Goal: Information Seeking & Learning: Learn about a topic

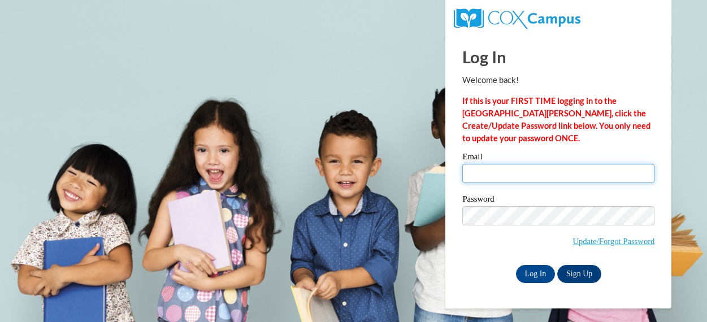
click at [504, 169] on input "Email" at bounding box center [559, 173] width 192 height 19
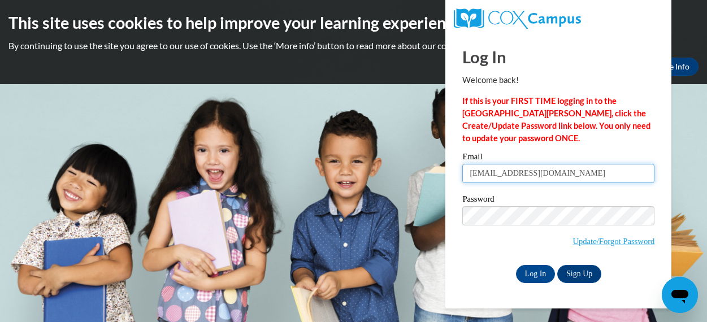
type input "[EMAIL_ADDRESS][DOMAIN_NAME]"
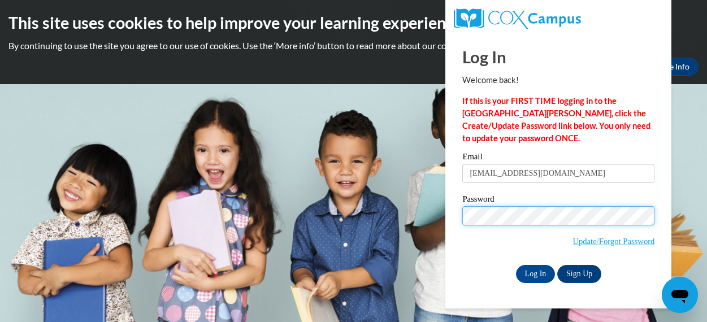
click at [516, 265] on input "Log In" at bounding box center [536, 274] width 40 height 18
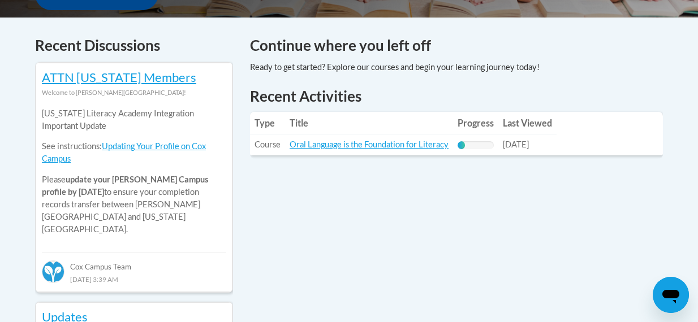
scroll to position [464, 0]
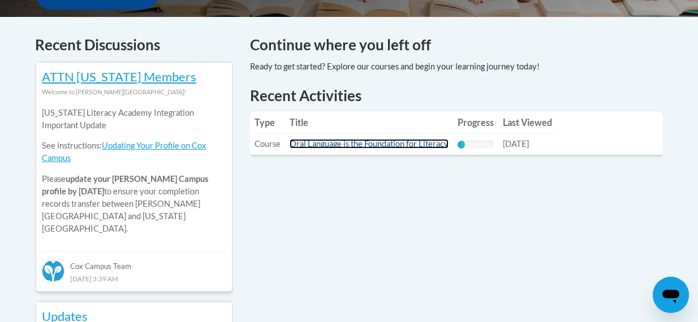
click at [365, 145] on link "Oral Language is the Foundation for Literacy" at bounding box center [369, 144] width 159 height 10
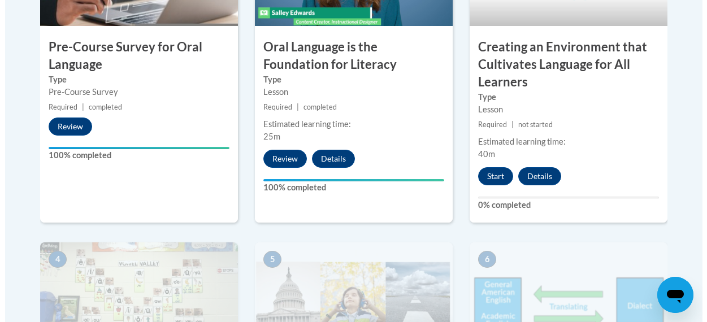
scroll to position [494, 0]
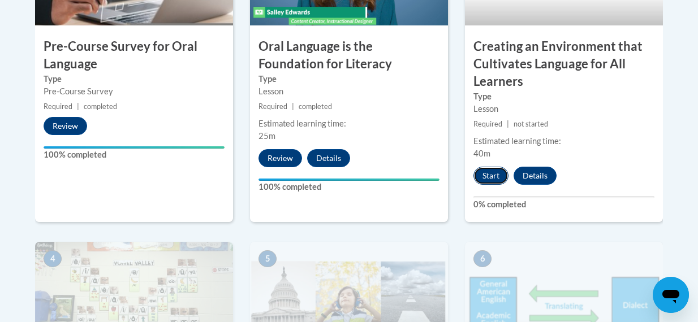
click at [494, 177] on button "Start" at bounding box center [490, 176] width 35 height 18
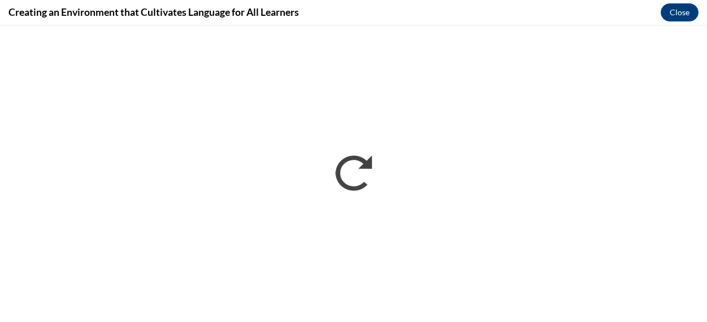
scroll to position [0, 0]
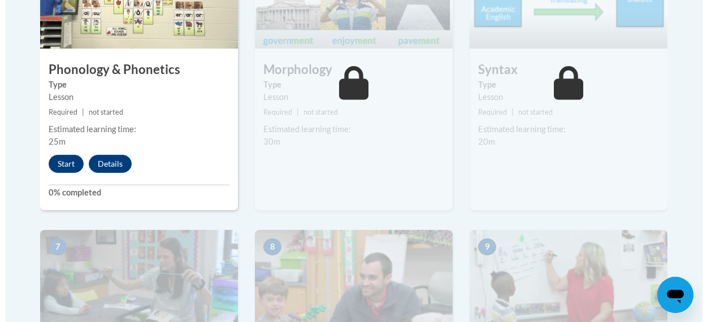
scroll to position [802, 0]
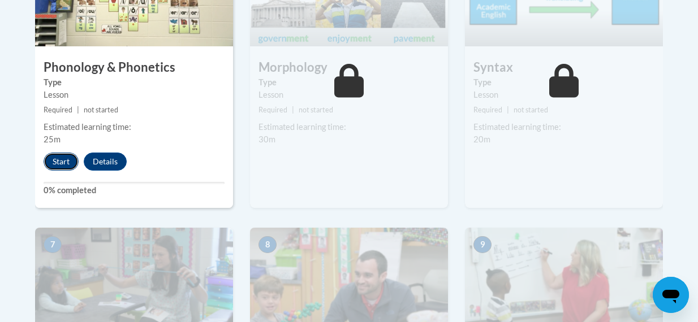
click at [64, 158] on button "Start" at bounding box center [61, 162] width 35 height 18
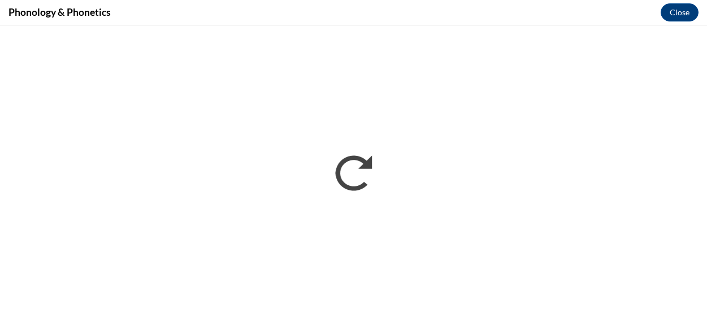
scroll to position [0, 0]
